Goal: Task Accomplishment & Management: Complete application form

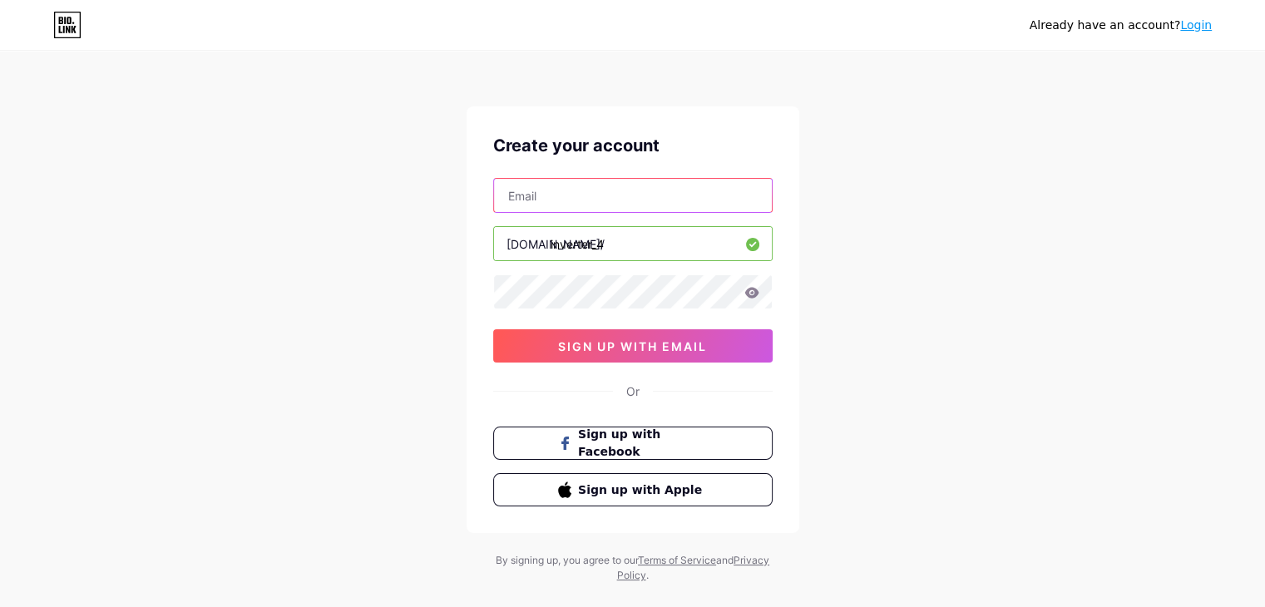
click at [604, 200] on input "text" at bounding box center [633, 195] width 278 height 33
type input "[EMAIL_ADDRESS][DOMAIN_NAME]"
click at [911, 372] on div "Already have an account? Login Create your account [EMAIL_ADDRESS][DOMAIN_NAME]…" at bounding box center [632, 318] width 1265 height 636
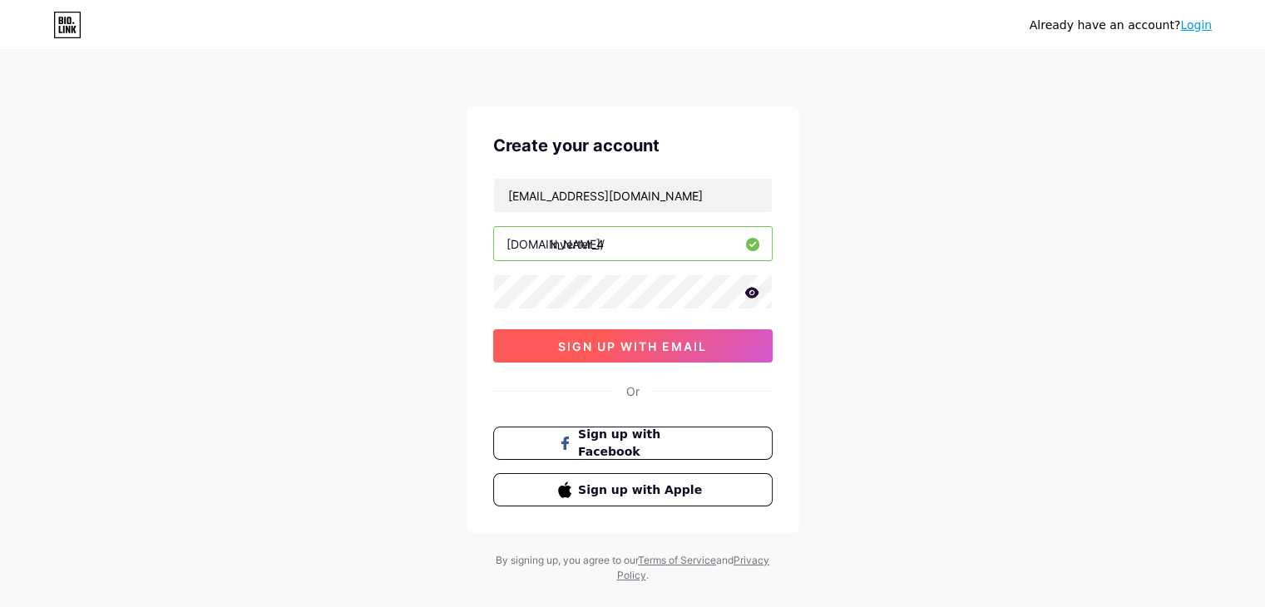
click at [615, 339] on span "sign up with email" at bounding box center [632, 346] width 149 height 14
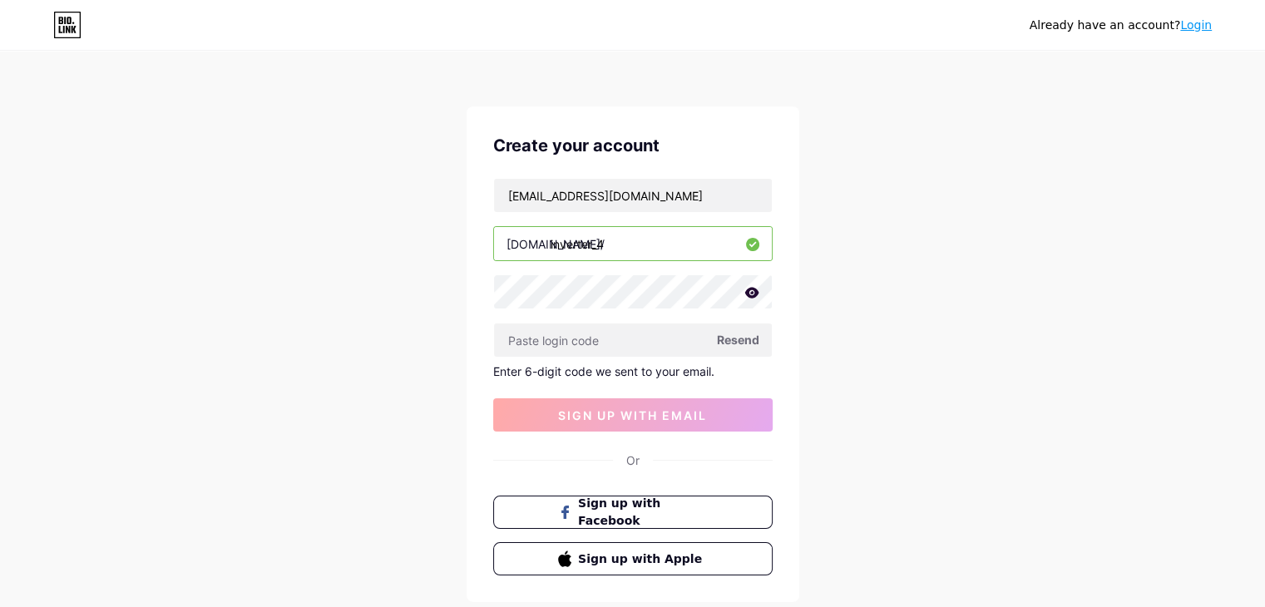
click at [731, 338] on span "Resend" at bounding box center [738, 339] width 42 height 17
click at [557, 346] on input "text" at bounding box center [633, 339] width 278 height 33
paste input "161552"
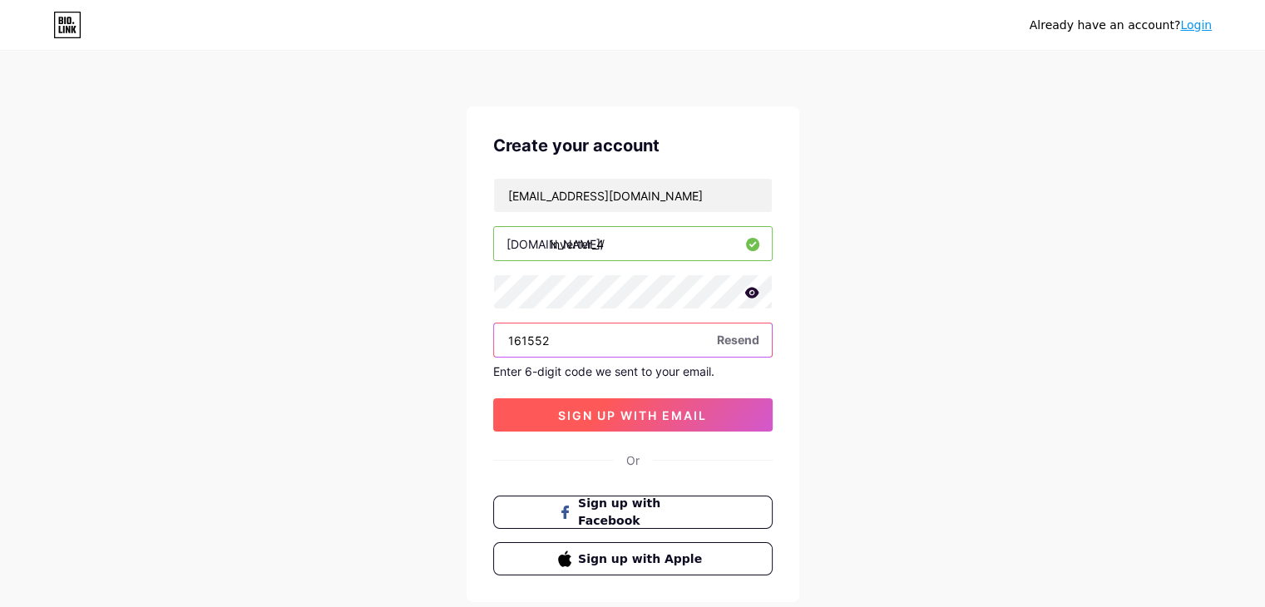
type input "161552"
click at [614, 416] on span "sign up with email" at bounding box center [632, 415] width 149 height 14
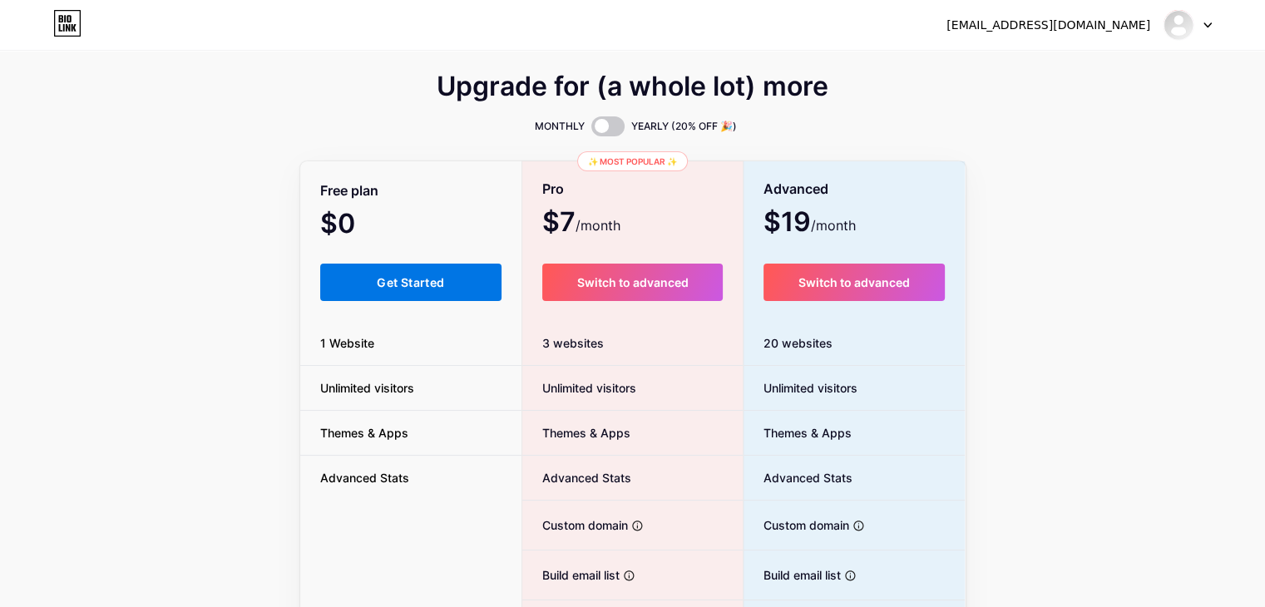
click at [393, 277] on span "Get Started" at bounding box center [410, 282] width 67 height 14
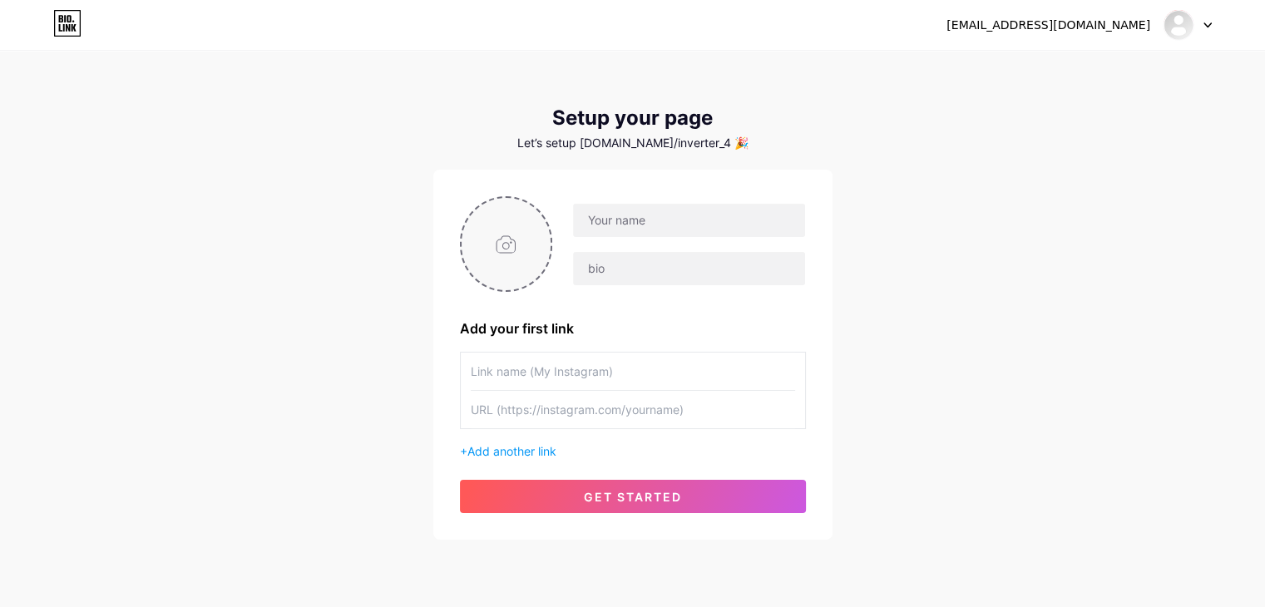
click at [498, 239] on input "file" at bounding box center [507, 244] width 90 height 92
type input "C:\fakepath\0dfb28010f8123290d5525923360391b.jpg"
click at [652, 220] on input "text" at bounding box center [688, 220] width 231 height 33
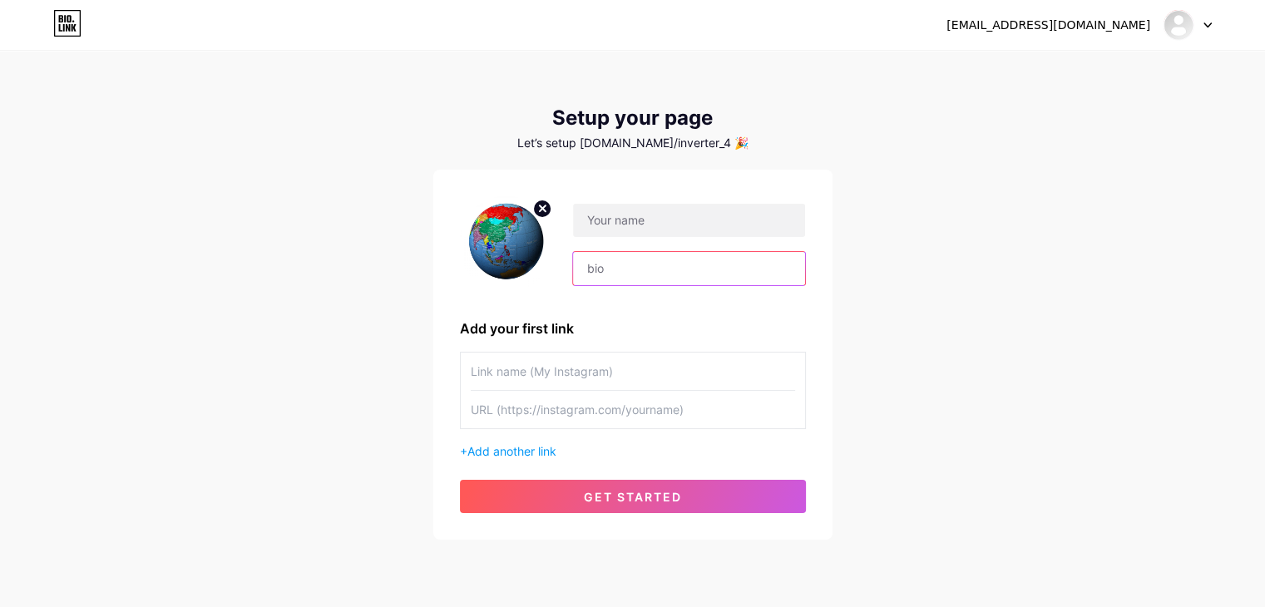
click at [634, 270] on input "text" at bounding box center [688, 268] width 231 height 33
paste input "Reliable inverter with fast response, stable output, and energy-saving performa…"
type input "Reliable inverter with fast response, stable output, and energy-saving performa…"
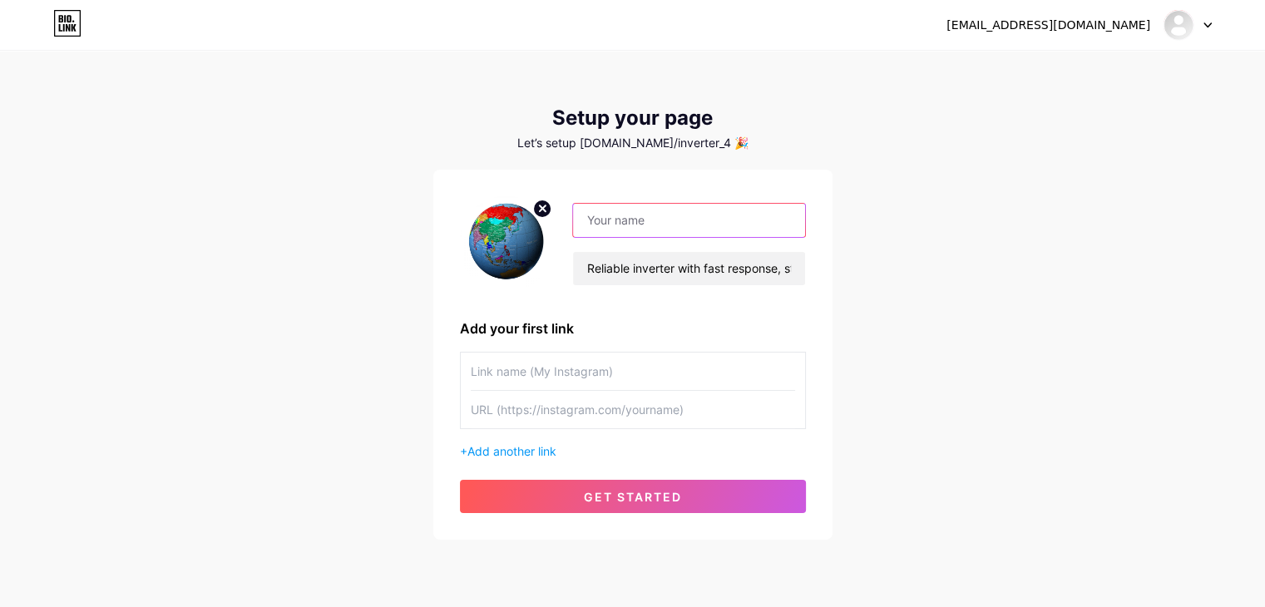
click at [603, 232] on input "text" at bounding box center [688, 220] width 231 height 33
paste input "Reliable inverter"
type input "Reliable inverter"
click at [525, 382] on input "text" at bounding box center [633, 371] width 324 height 37
click at [512, 417] on input "text" at bounding box center [633, 409] width 324 height 37
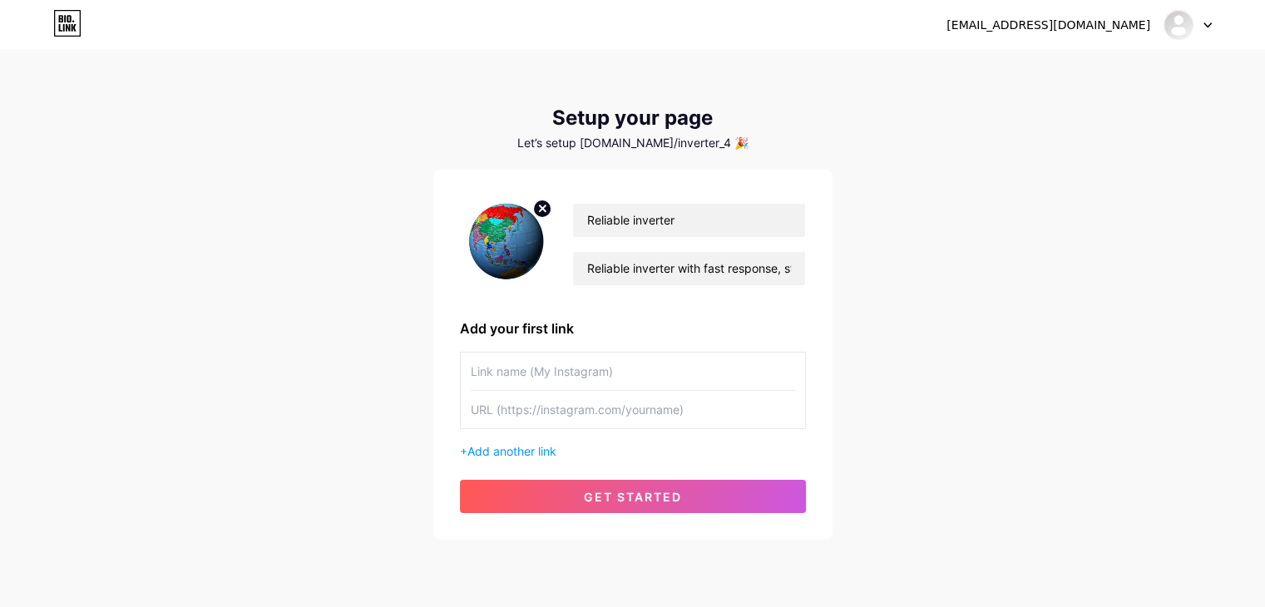
paste input "[URL][DOMAIN_NAME]"
type input "[URL][DOMAIN_NAME]"
click at [571, 378] on input "text" at bounding box center [633, 371] width 324 height 37
paste input "Thermal power generation systems engineering"
type input "Thermal power generation systems engineering"
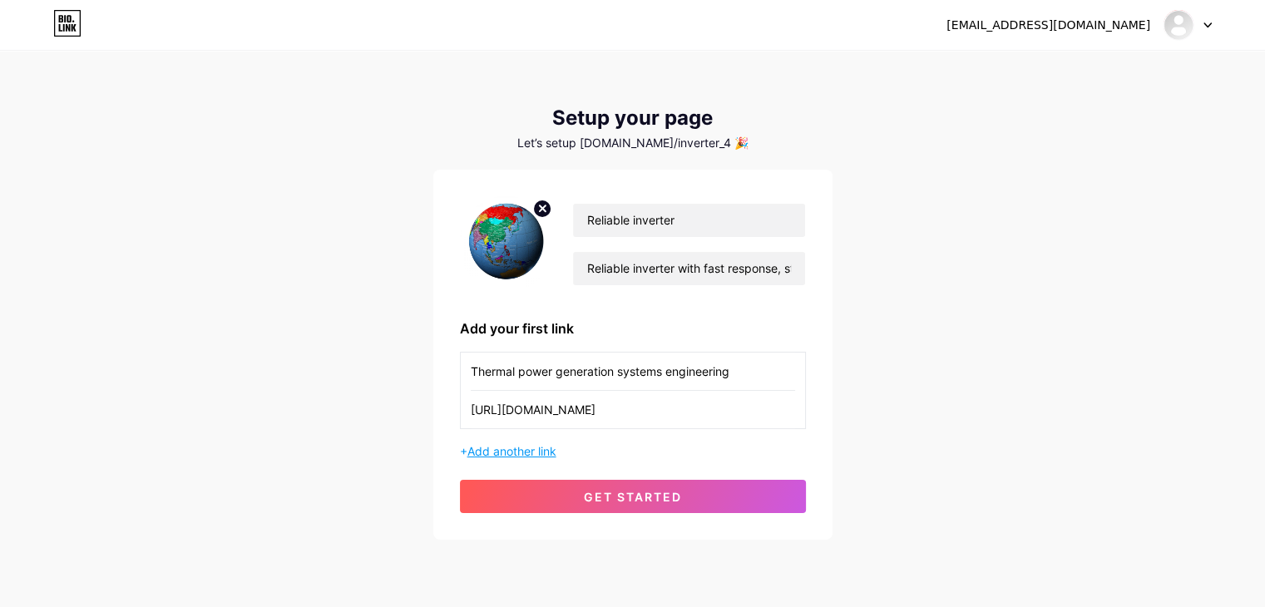
click at [502, 453] on span "Add another link" at bounding box center [511, 451] width 89 height 14
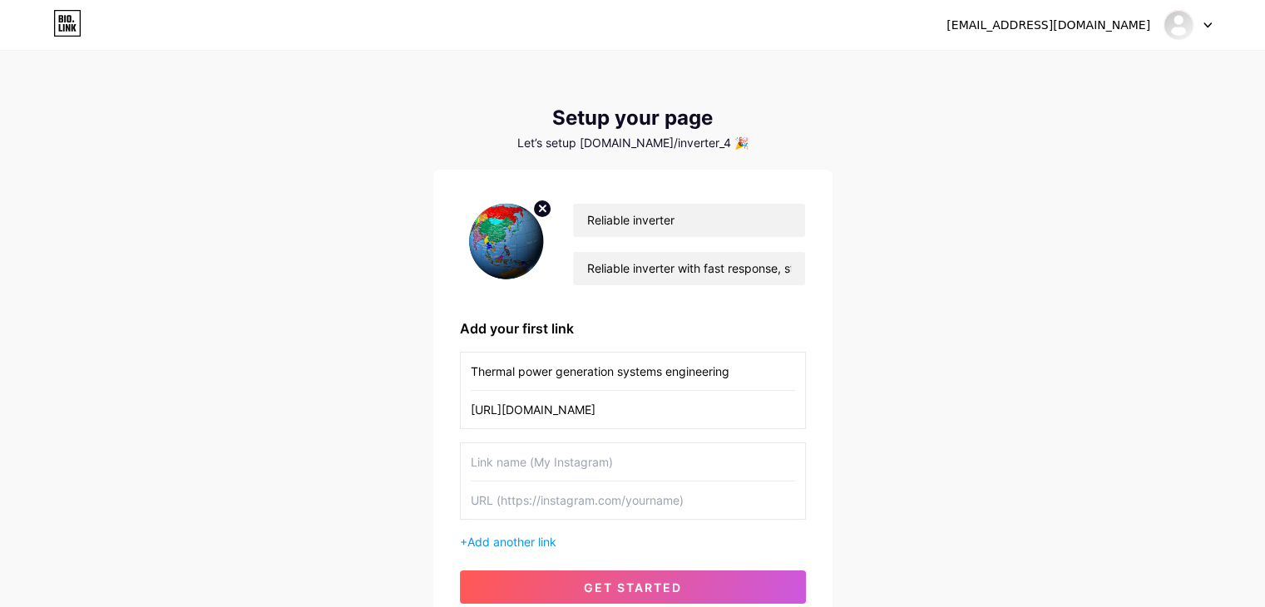
click at [545, 491] on input "text" at bounding box center [633, 499] width 324 height 37
paste input "[URL][DOMAIN_NAME]"
type input "[URL][DOMAIN_NAME]"
click at [542, 470] on input "text" at bounding box center [633, 461] width 324 height 37
paste input "Electric power communication devices technology and communication system"
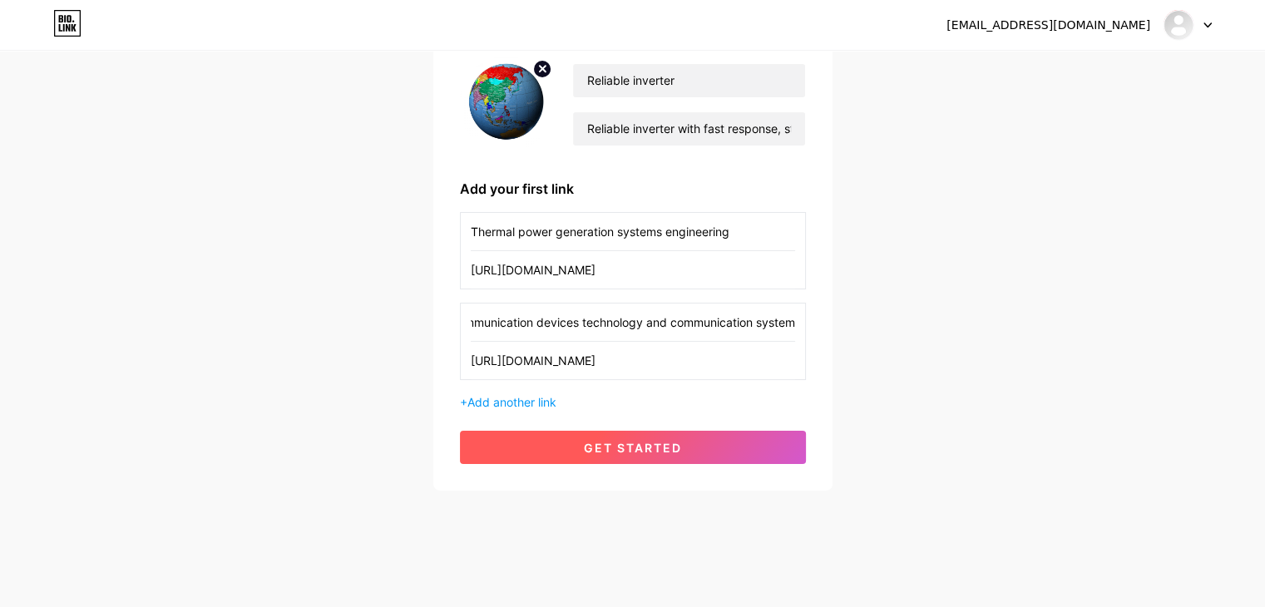
scroll to position [142, 0]
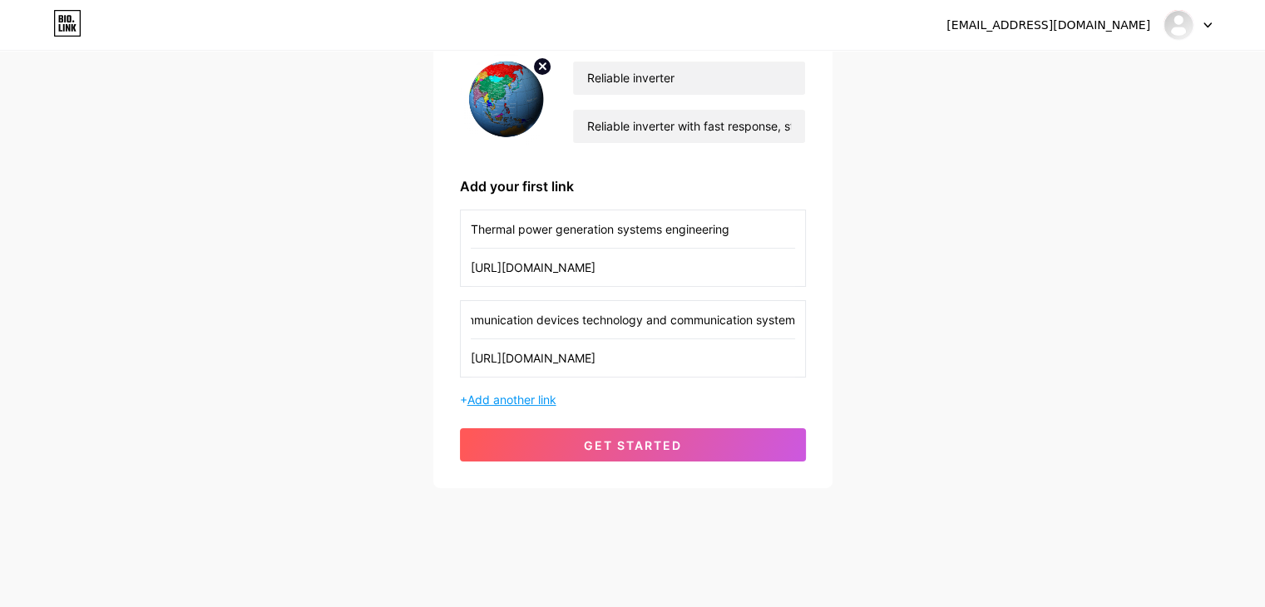
type input "Electric power communication devices technology and communication system"
click at [513, 403] on span "Add another link" at bounding box center [511, 400] width 89 height 14
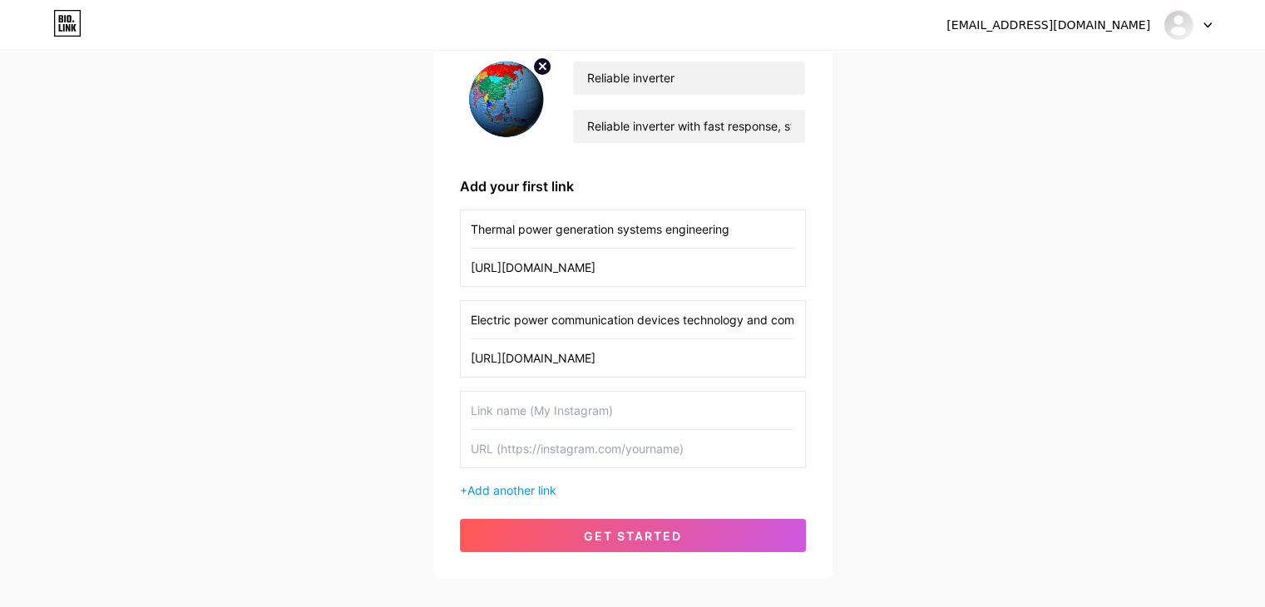
click at [546, 447] on input "text" at bounding box center [633, 448] width 324 height 37
paste input "[URL][DOMAIN_NAME]"
type input "[URL][DOMAIN_NAME]"
click at [610, 400] on input "text" at bounding box center [633, 410] width 324 height 37
paste input "Spacecrafting electricity energy storage system technology"
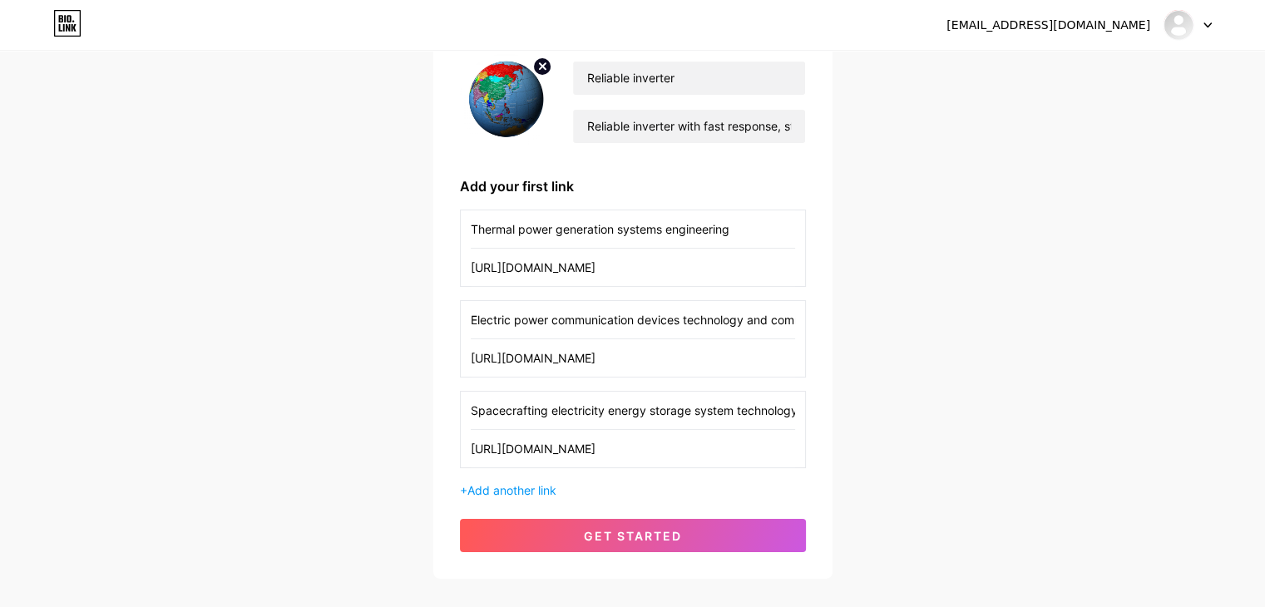
scroll to position [0, 3]
type input "Spacecrafting electricity energy storage system technology"
click at [526, 490] on span "Add another link" at bounding box center [511, 490] width 89 height 14
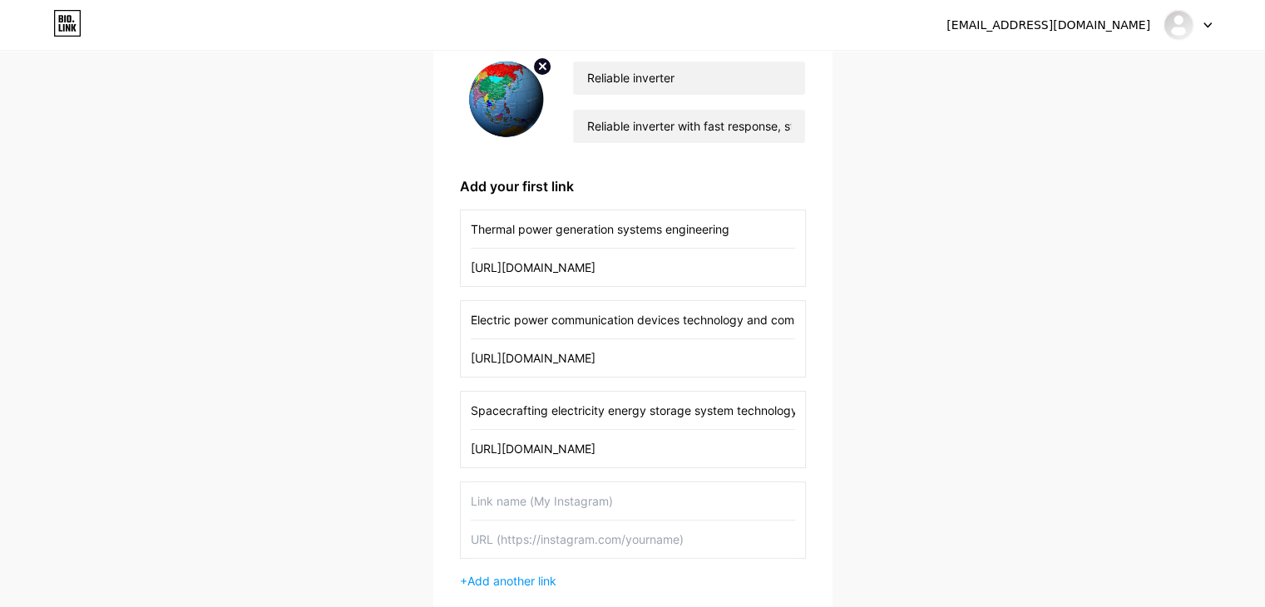
click at [545, 531] on input "text" at bounding box center [633, 539] width 324 height 37
paste input "[URL][DOMAIN_NAME]"
type input "[URL][DOMAIN_NAME]"
click at [567, 490] on input "text" at bounding box center [633, 500] width 324 height 37
paste input "Smart video persistent surveillance system technology"
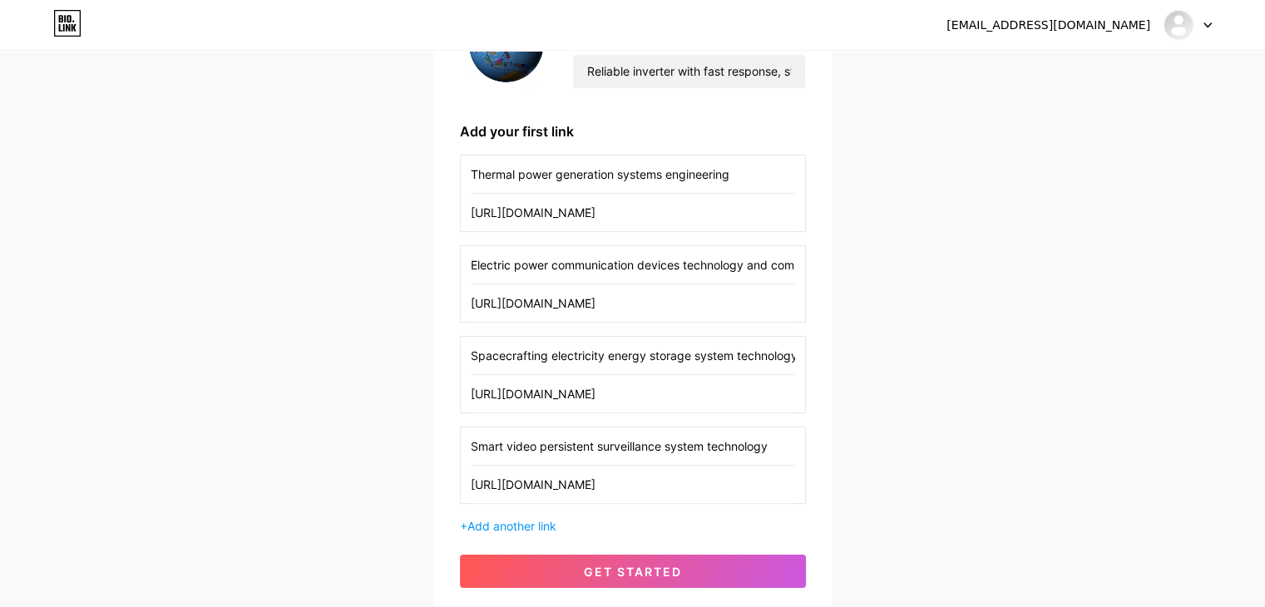
scroll to position [323, 0]
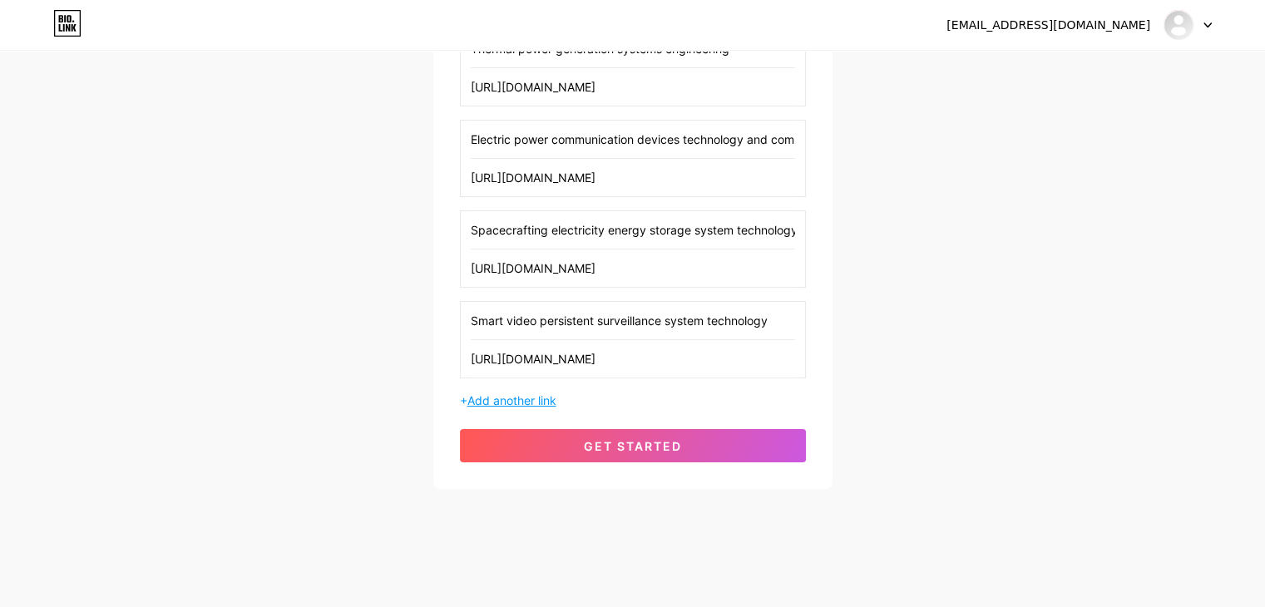
type input "Smart video persistent surveillance system technology"
click at [531, 403] on span "Add another link" at bounding box center [511, 400] width 89 height 14
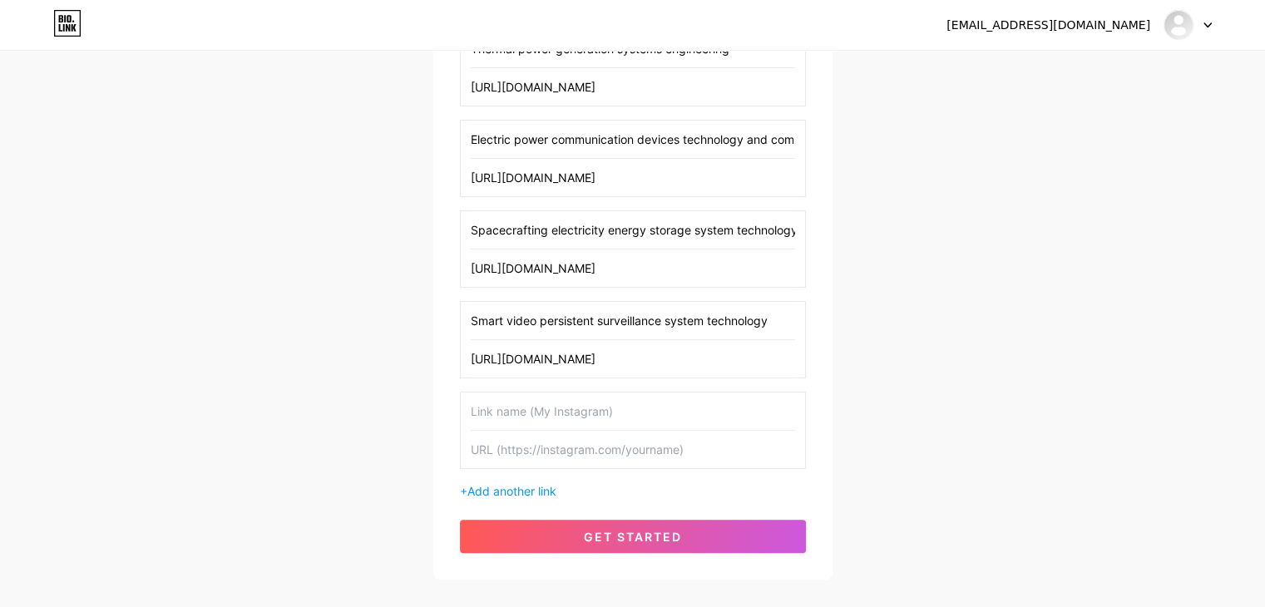
click at [568, 450] on input "text" at bounding box center [633, 449] width 324 height 37
paste input "[URL][DOMAIN_NAME]"
type input "[URL][DOMAIN_NAME]"
click at [548, 400] on input "text" at bounding box center [633, 411] width 324 height 37
paste input "Natural climate change and low-carbon city planning development"
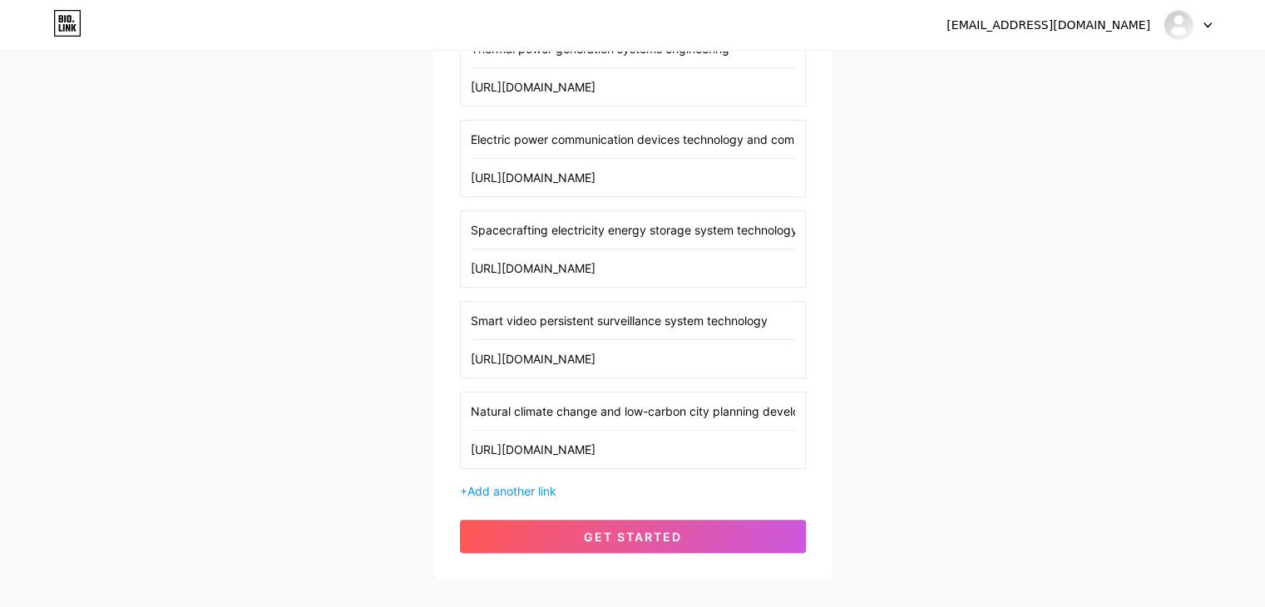
scroll to position [0, 40]
type input "Natural climate change and low-carbon city planning development"
click at [500, 486] on span "Add another link" at bounding box center [511, 491] width 89 height 14
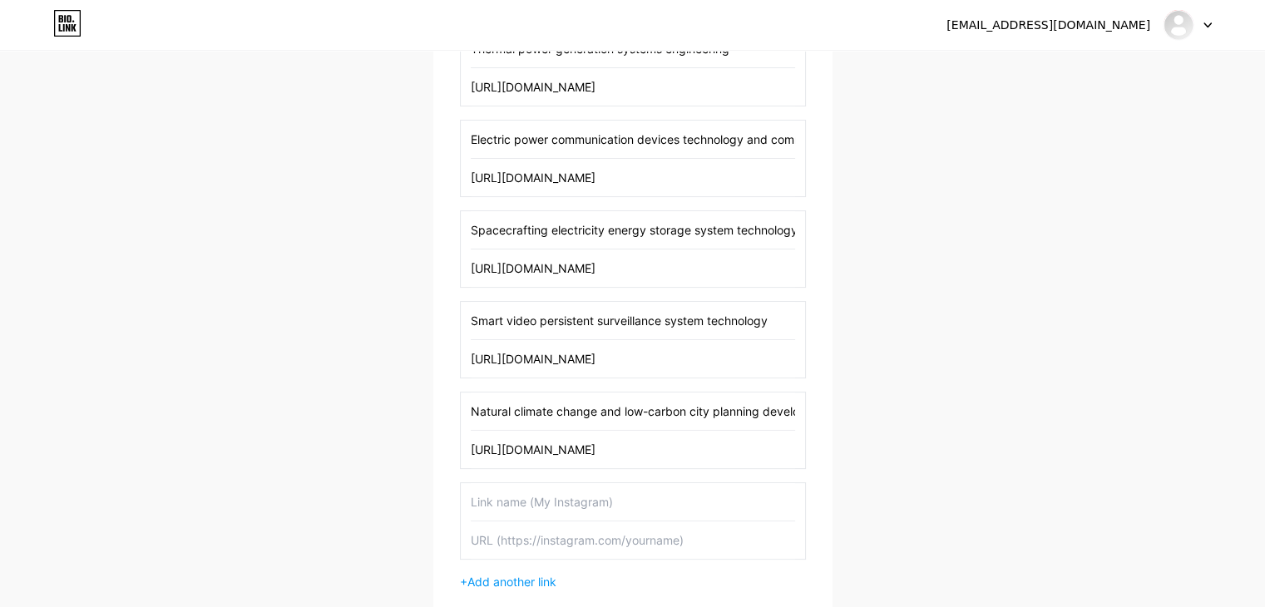
click at [557, 533] on input "text" at bounding box center [633, 539] width 324 height 37
paste input "[URL][DOMAIN_NAME]"
type input "[URL][DOMAIN_NAME]"
click at [595, 496] on input "text" at bounding box center [633, 501] width 324 height 37
paste input "The most professional electrical equipment repair technology"
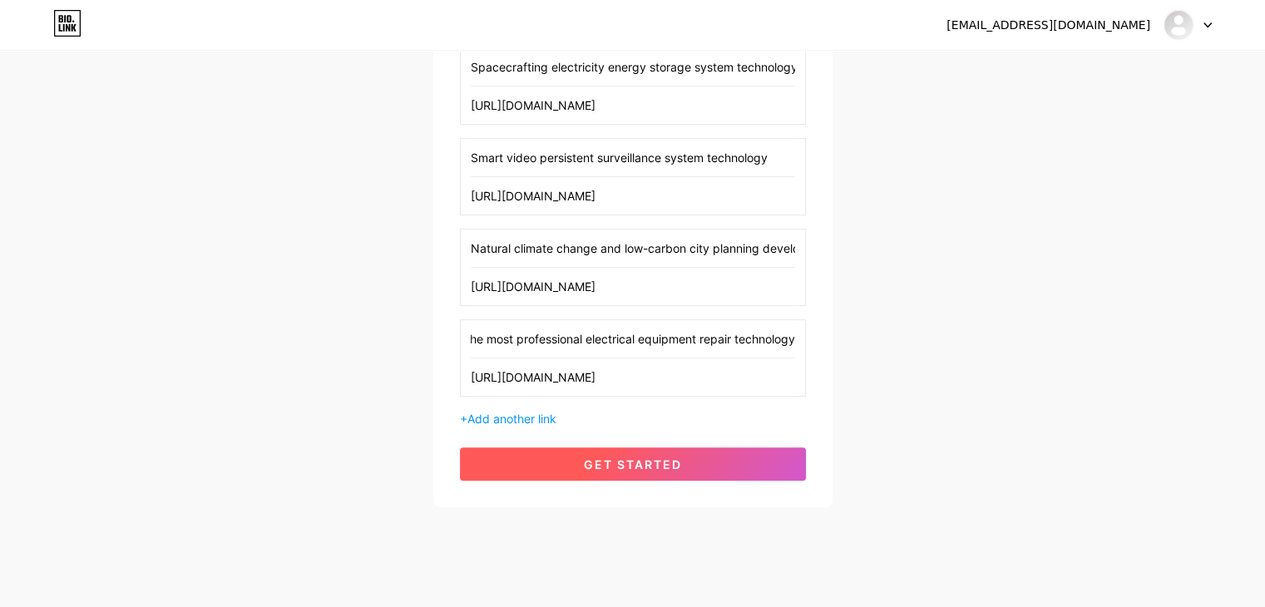
scroll to position [502, 0]
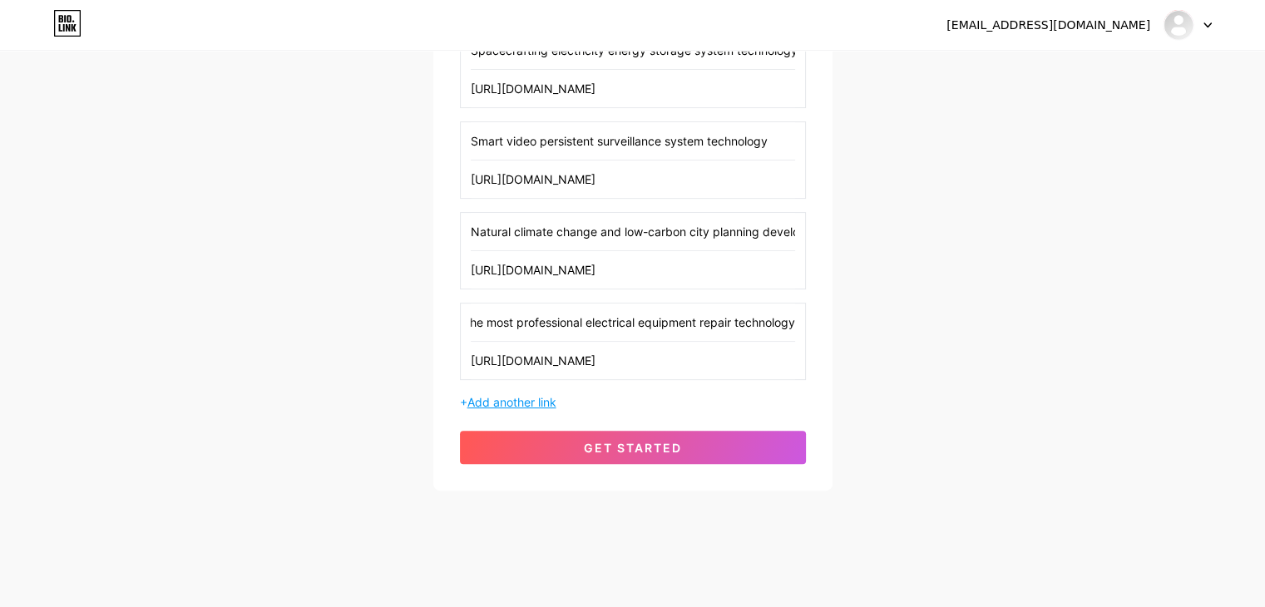
type input "The most professional electrical equipment repair technology"
click at [517, 397] on span "Add another link" at bounding box center [511, 402] width 89 height 14
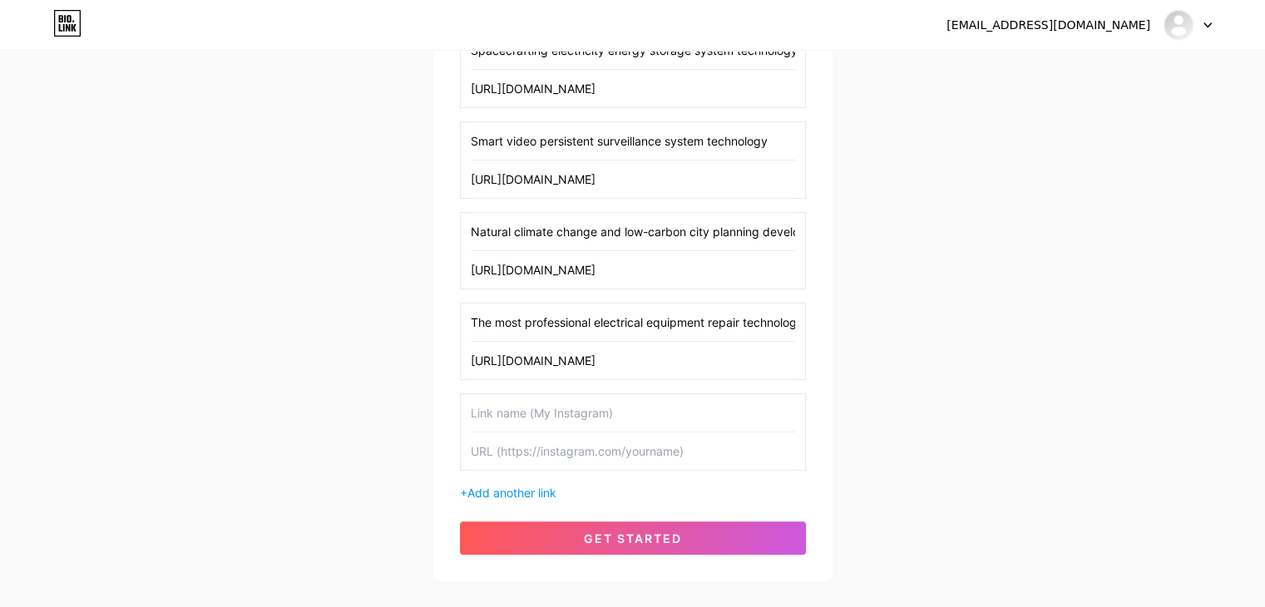
click at [546, 456] on input "text" at bounding box center [633, 450] width 324 height 37
paste input "[URL][DOMAIN_NAME]"
type input "[URL][DOMAIN_NAME]"
click at [553, 402] on input "text" at bounding box center [633, 412] width 324 height 37
paste input "China energy and ways to reduce carbon emissions globally"
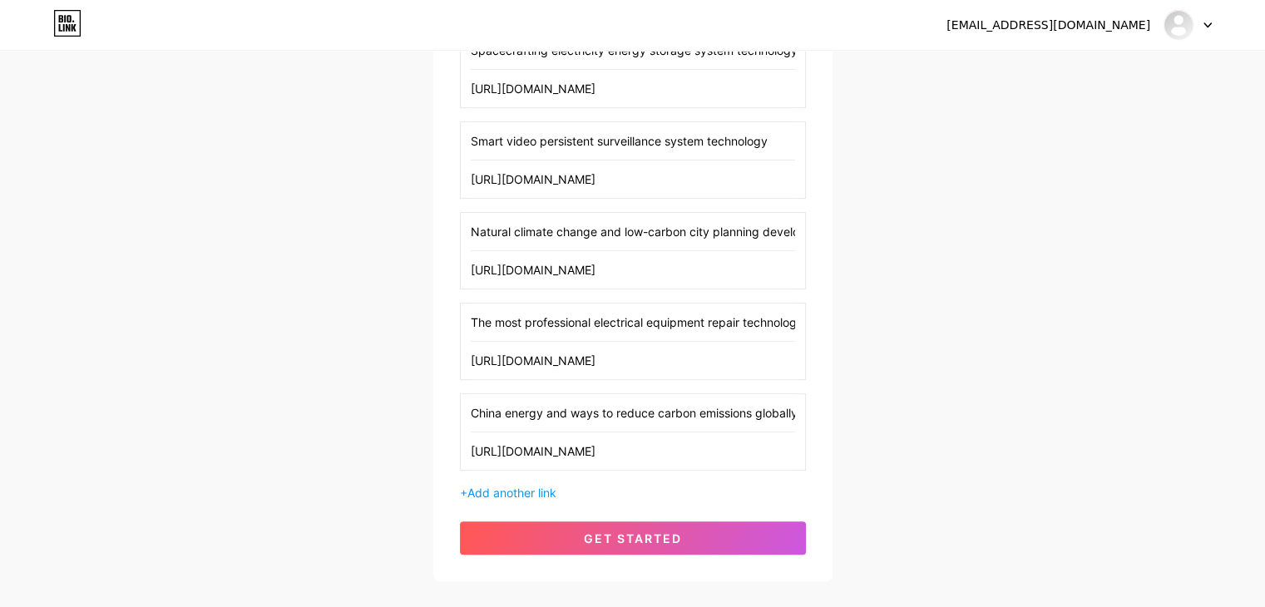
scroll to position [0, 4]
type input "China energy and ways to reduce carbon emissions globally"
click at [514, 489] on span "Add another link" at bounding box center [511, 493] width 89 height 14
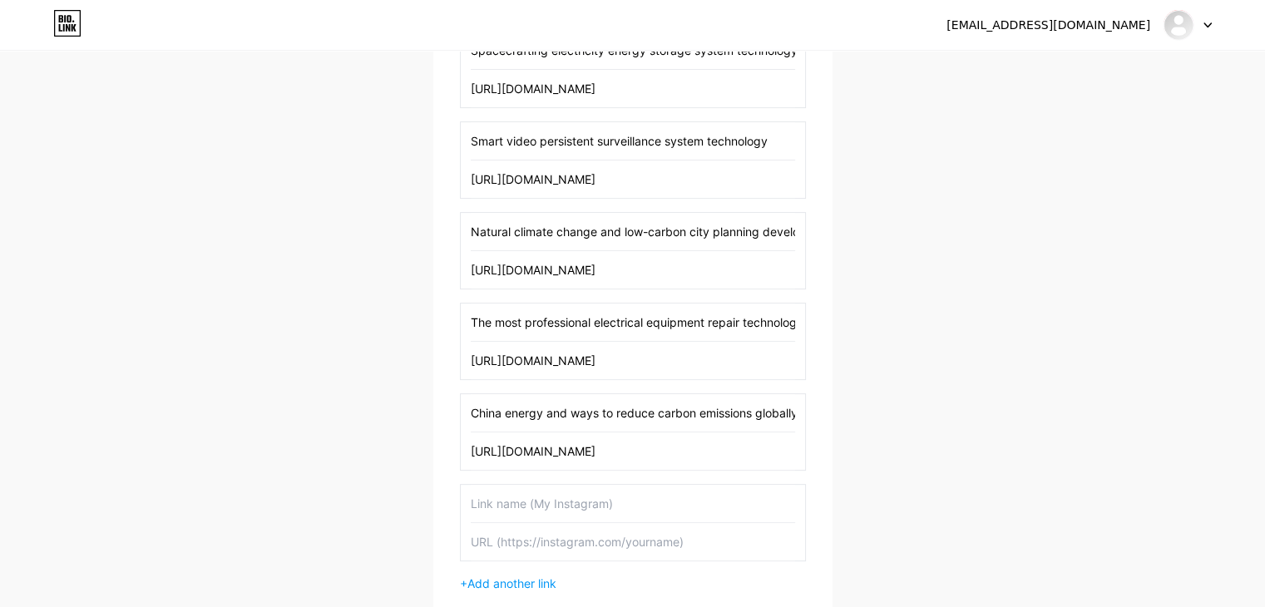
click at [555, 543] on input "text" at bounding box center [633, 541] width 324 height 37
paste input "[URL][DOMAIN_NAME]"
type input "[URL][DOMAIN_NAME]"
click at [554, 507] on input "text" at bounding box center [633, 503] width 324 height 37
paste input "Big ship electric propulsion system technology"
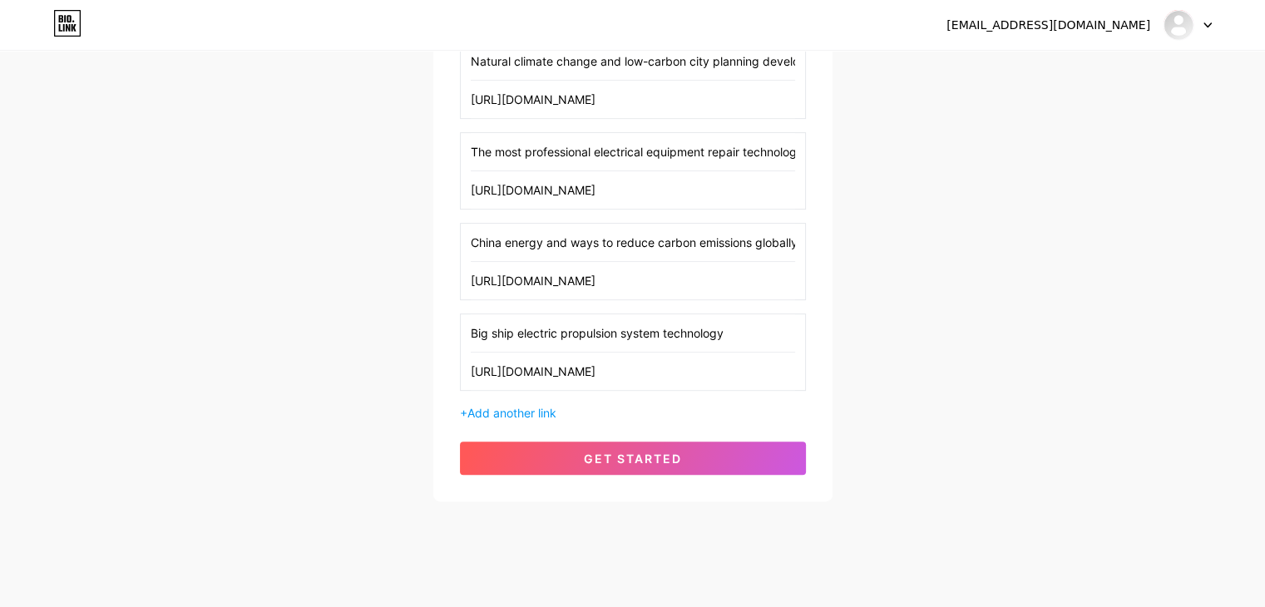
scroll to position [683, 0]
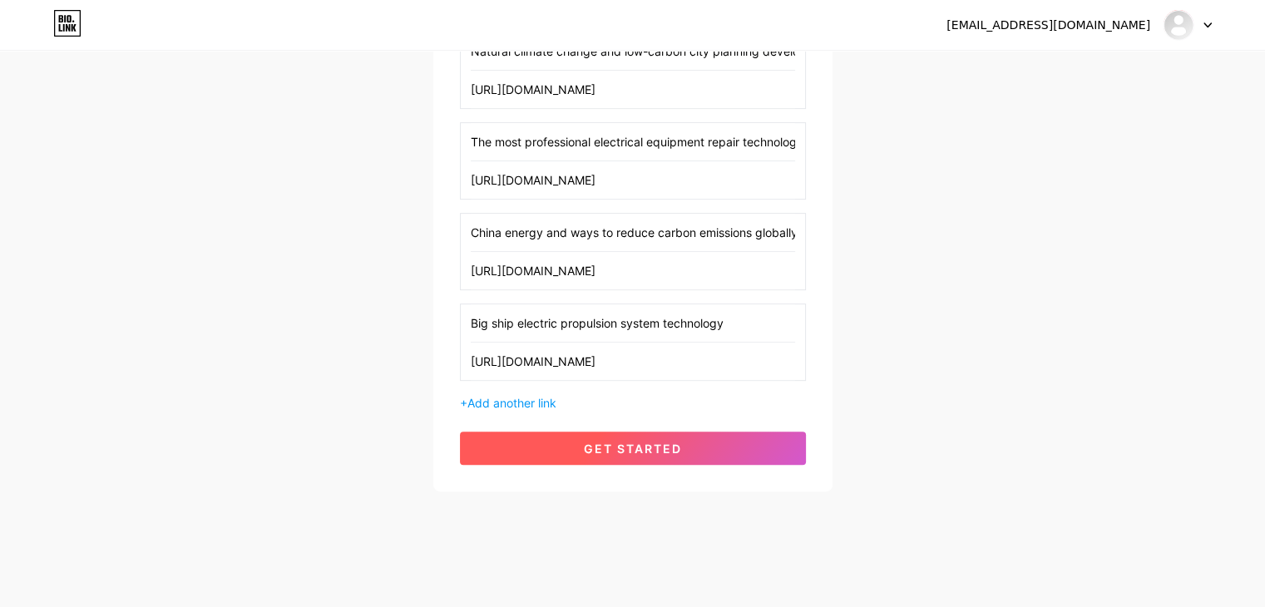
type input "Big ship electric propulsion system technology"
click at [645, 457] on button "get started" at bounding box center [633, 448] width 346 height 33
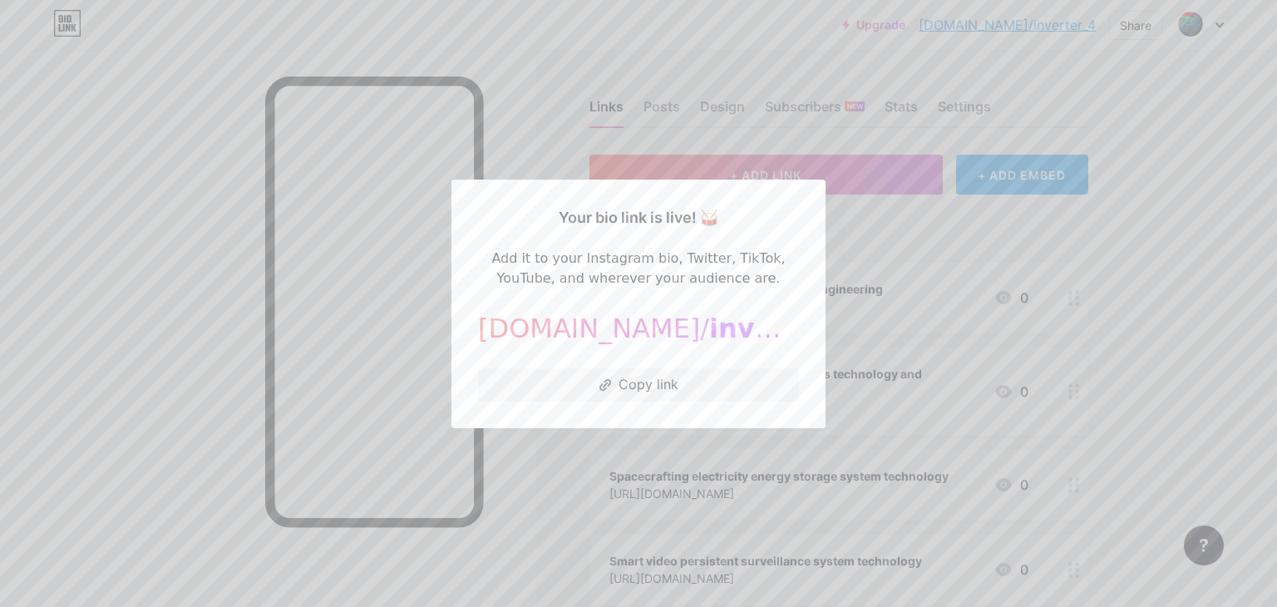
click at [1206, 240] on div at bounding box center [638, 303] width 1277 height 607
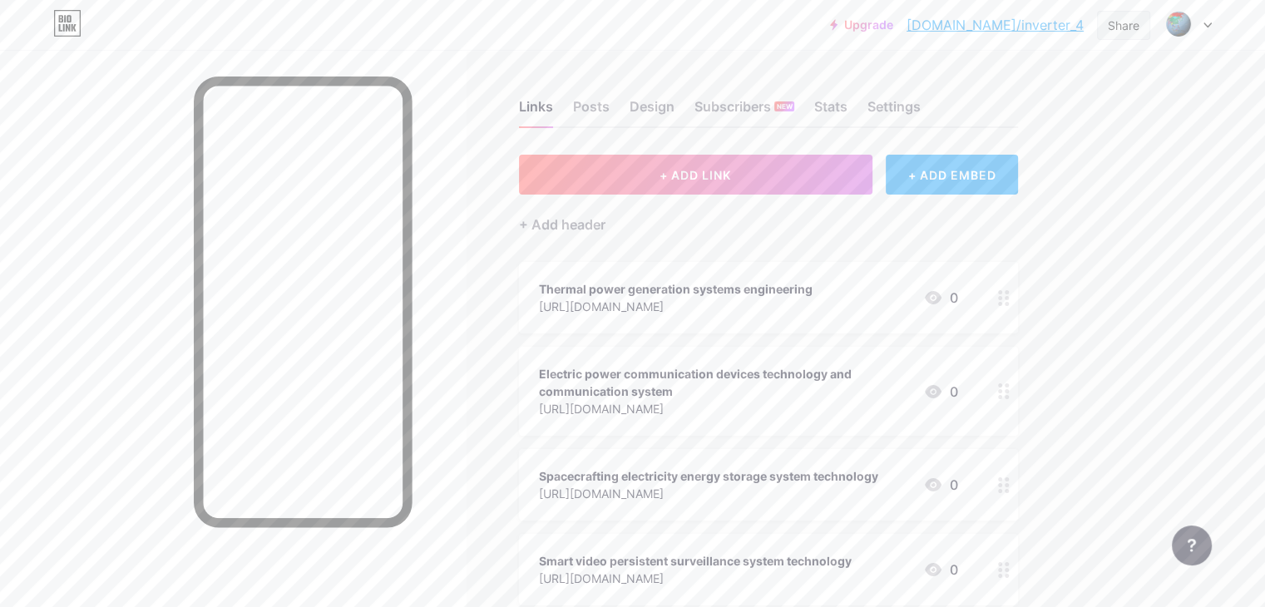
click at [1108, 22] on div "Share" at bounding box center [1124, 25] width 32 height 17
click at [1030, 86] on div "Copy link" at bounding box center [1025, 86] width 248 height 40
